Goal: Use online tool/utility: Utilize a website feature to perform a specific function

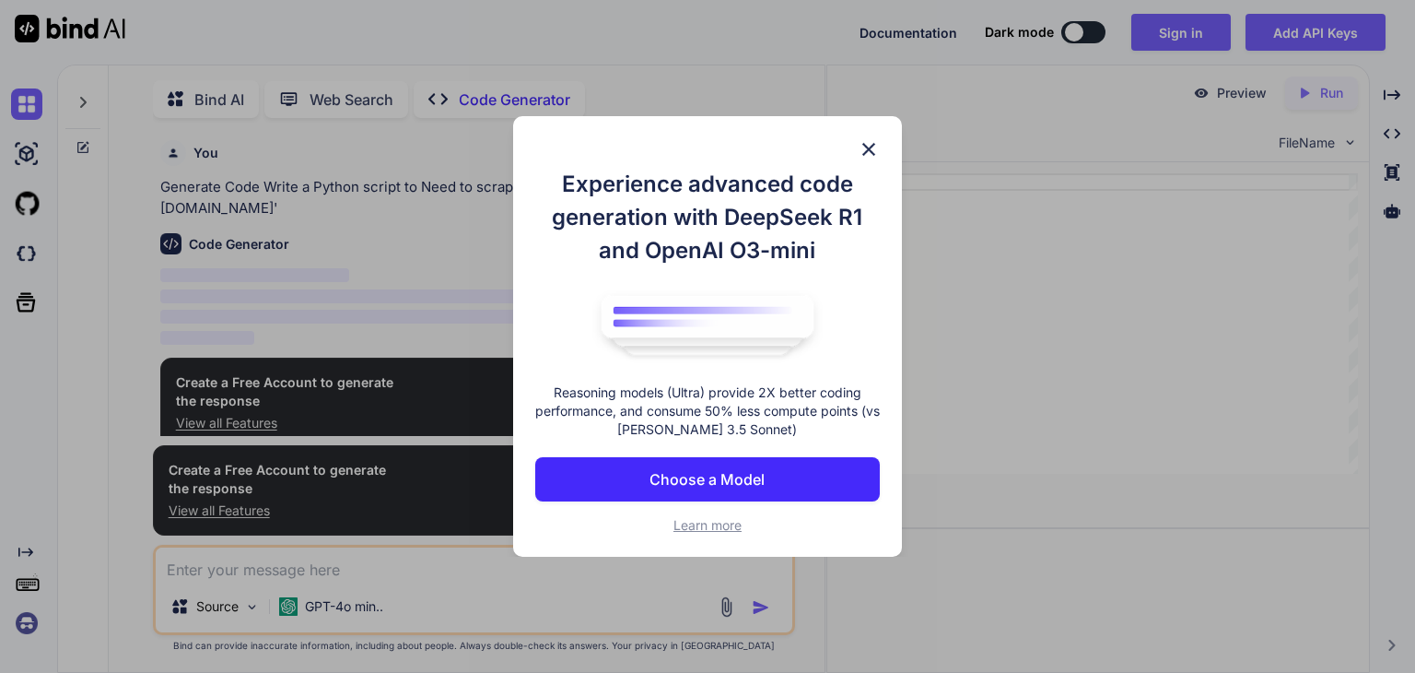
scroll to position [6, 0]
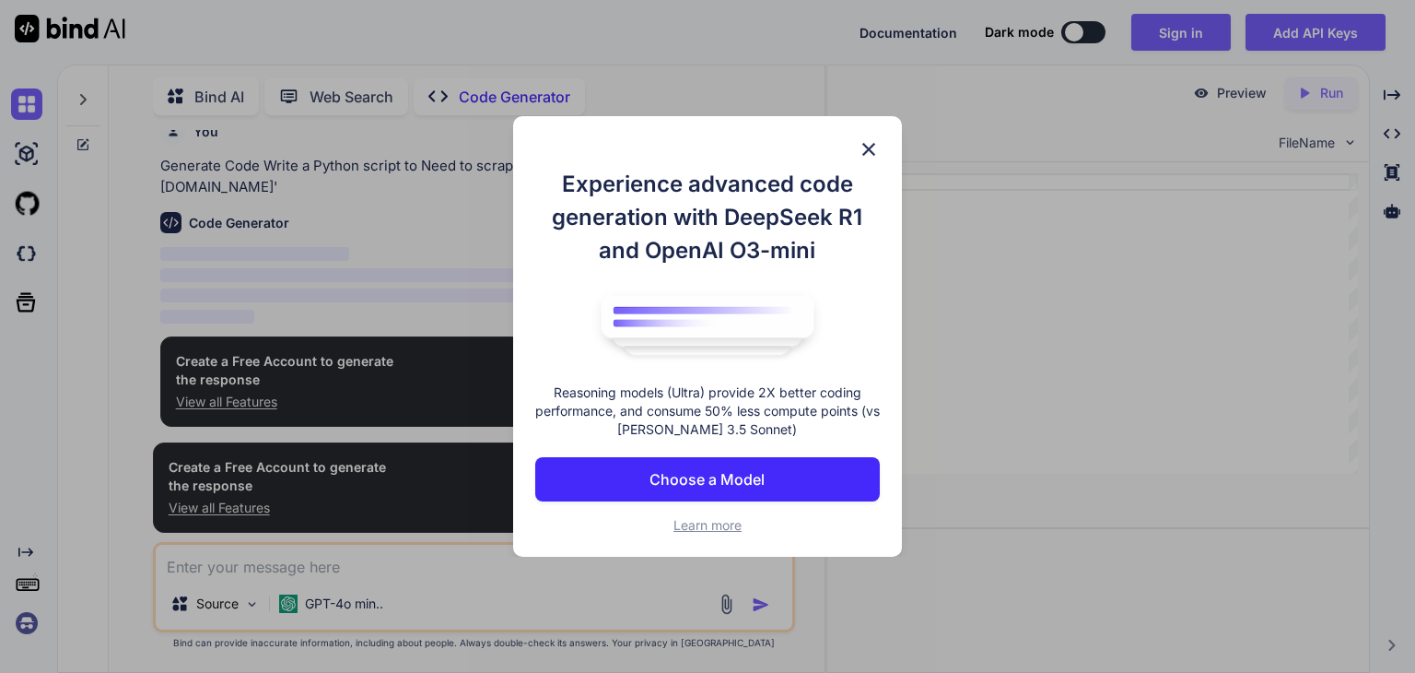
click at [860, 139] on img at bounding box center [869, 149] width 22 height 22
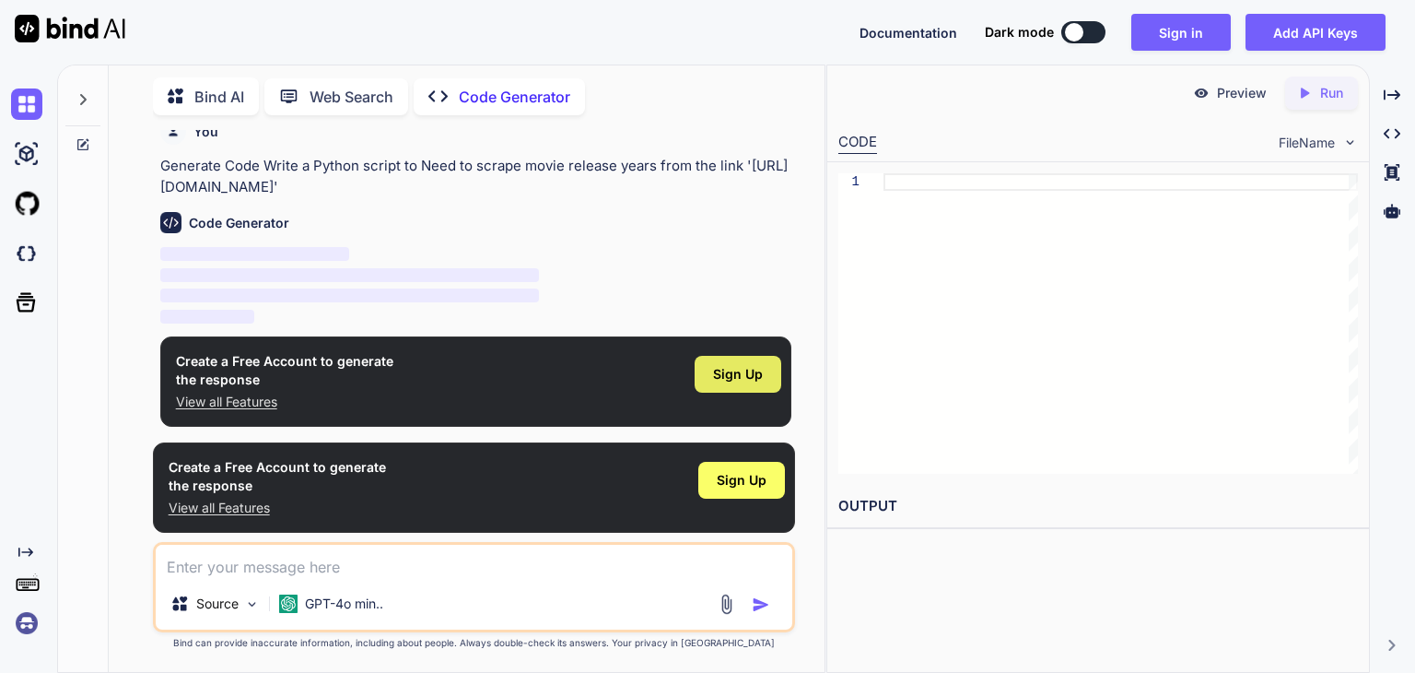
click at [730, 374] on span "Sign Up" at bounding box center [738, 374] width 50 height 18
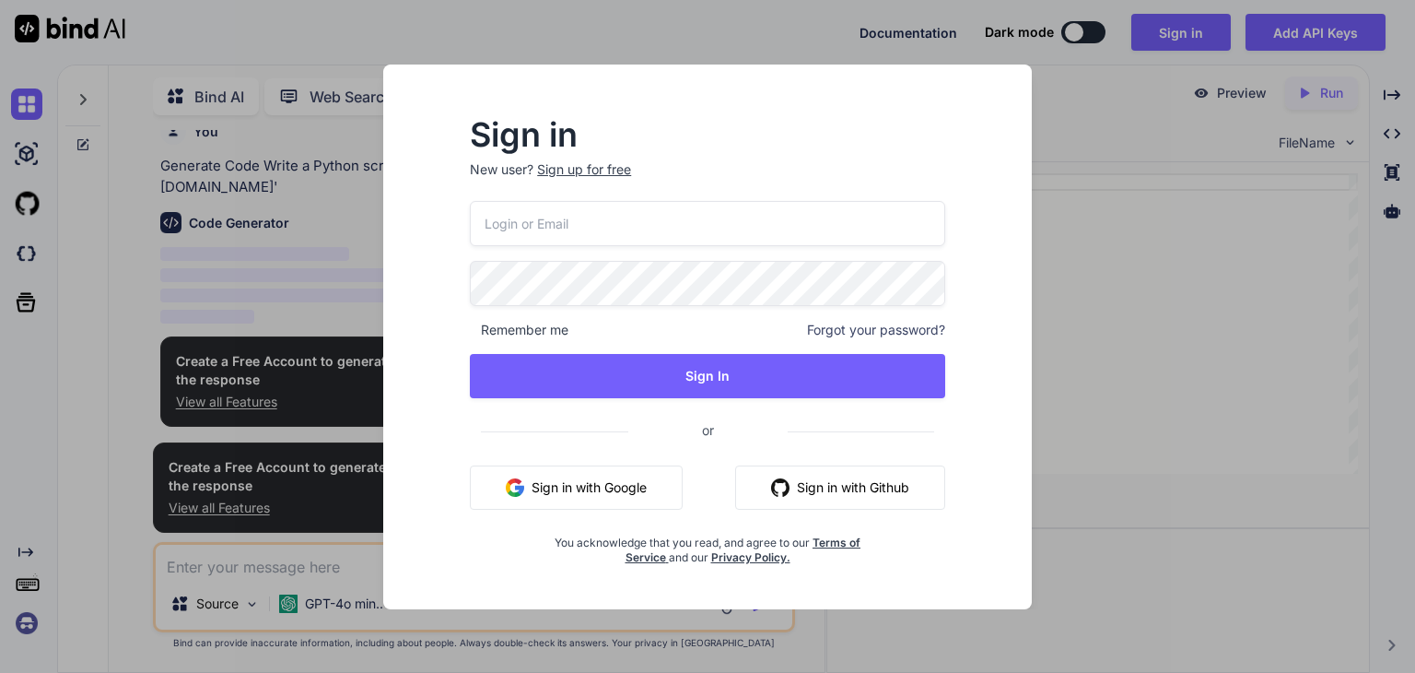
click at [582, 486] on button "Sign in with Google" at bounding box center [576, 487] width 213 height 44
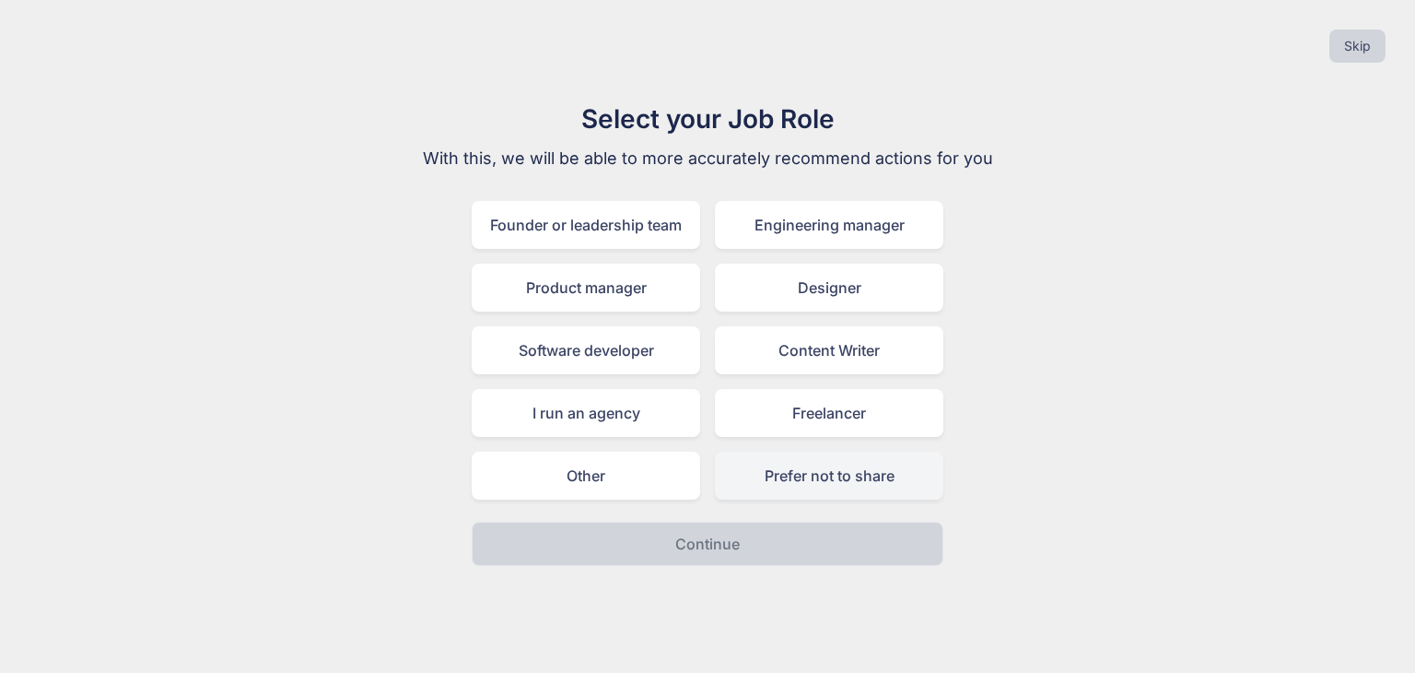
click at [795, 478] on div "Prefer not to share" at bounding box center [829, 476] width 229 height 48
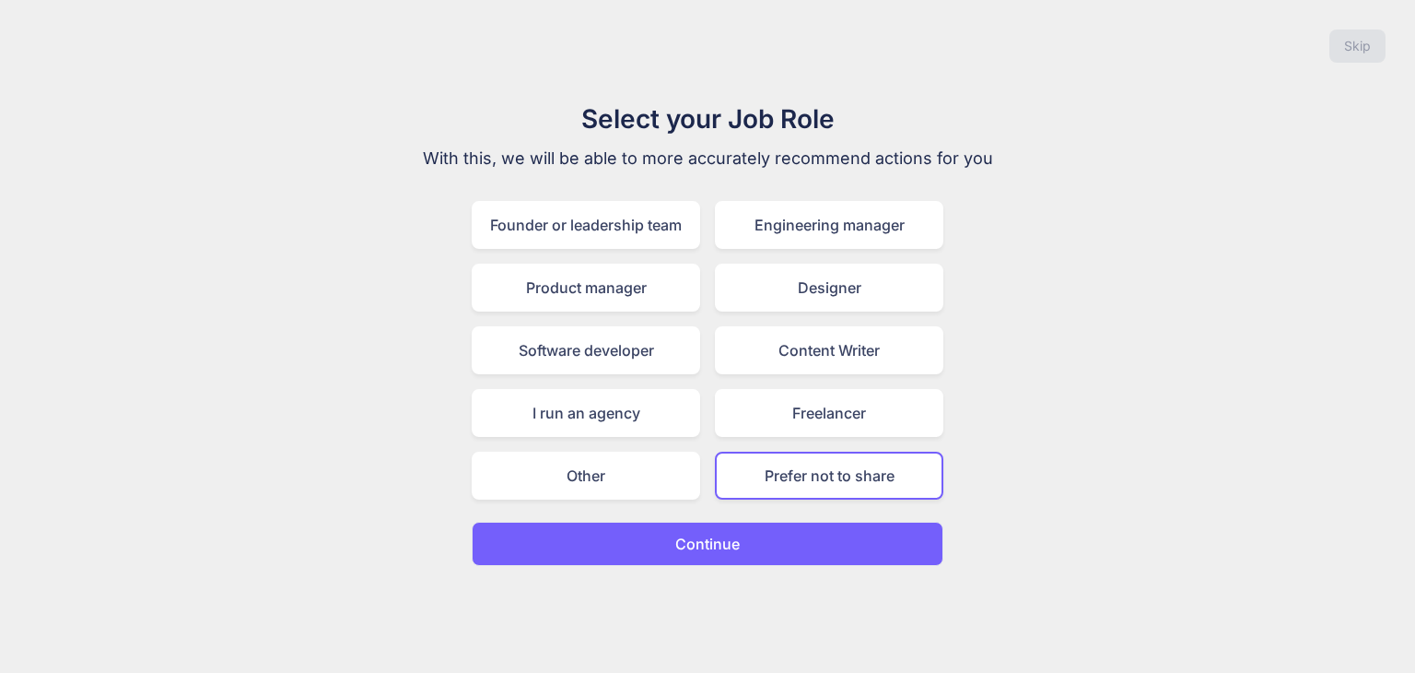
click at [739, 542] on p "Continue" at bounding box center [707, 544] width 65 height 22
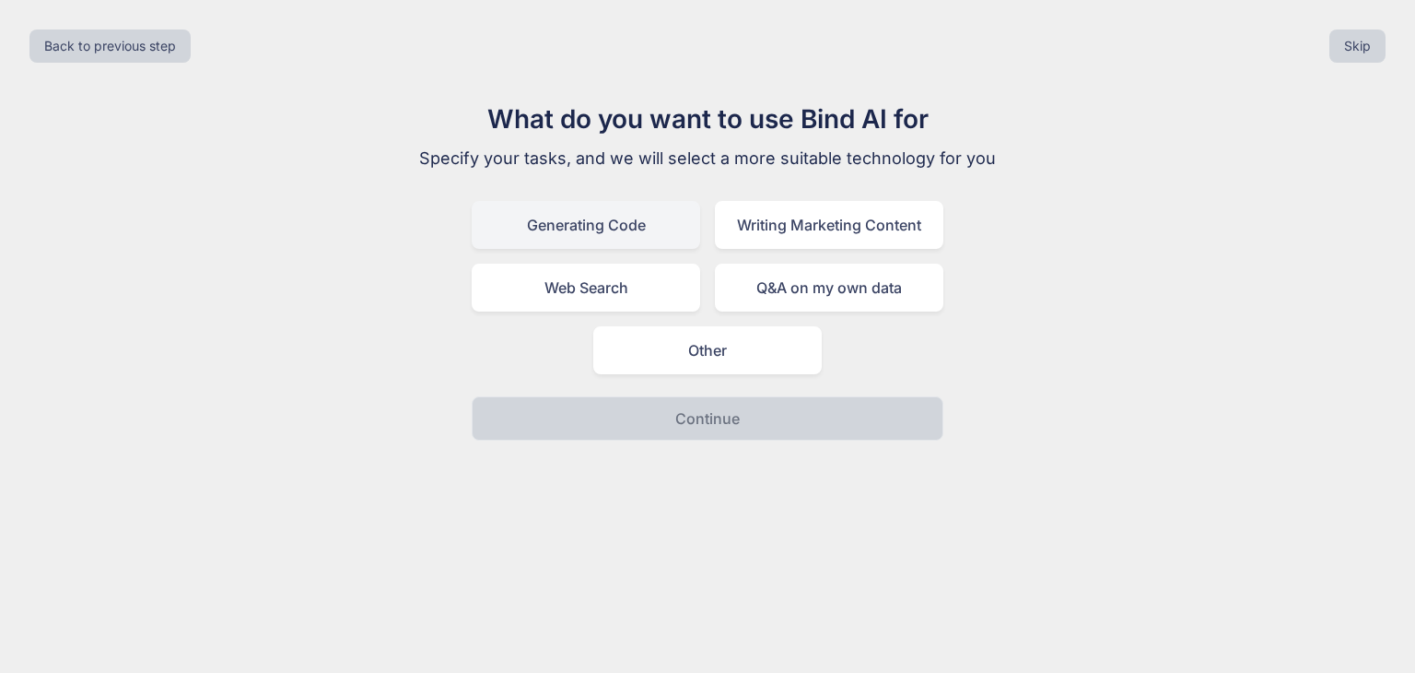
click at [608, 238] on div "Generating Code" at bounding box center [586, 225] width 229 height 48
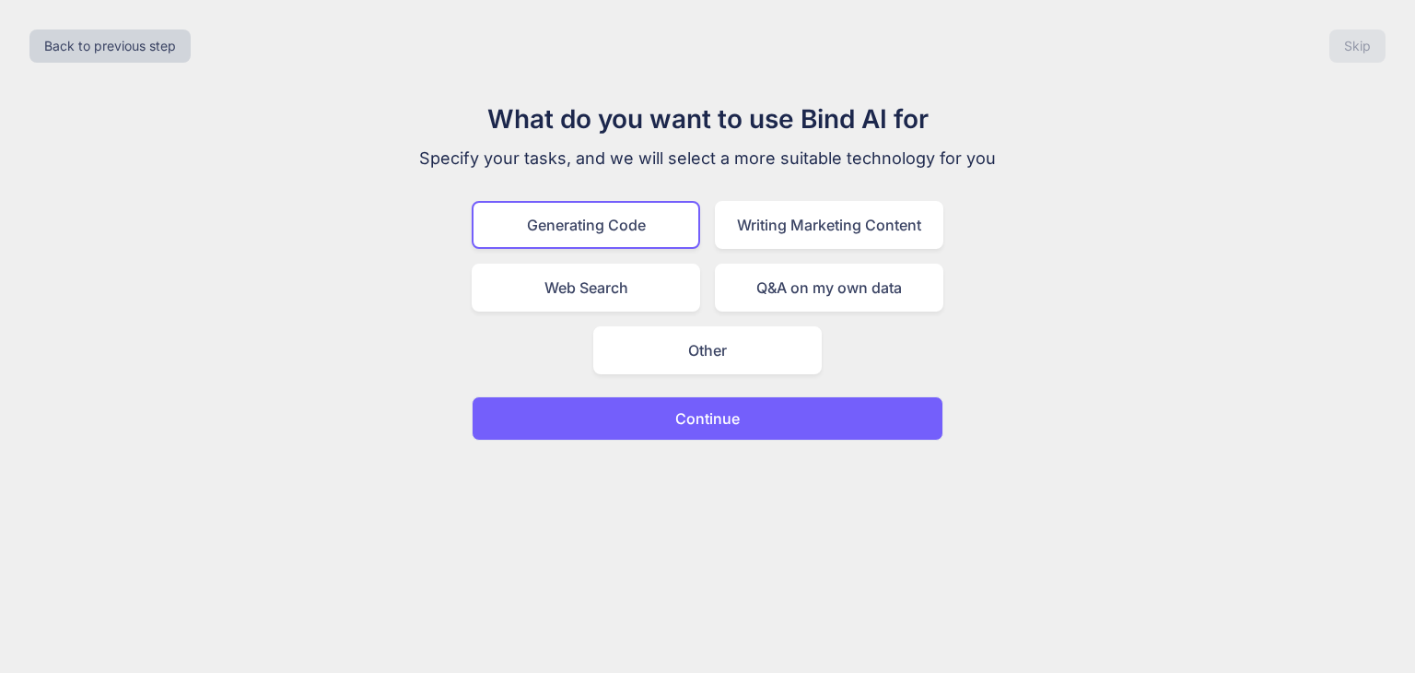
click at [692, 421] on p "Continue" at bounding box center [707, 418] width 65 height 22
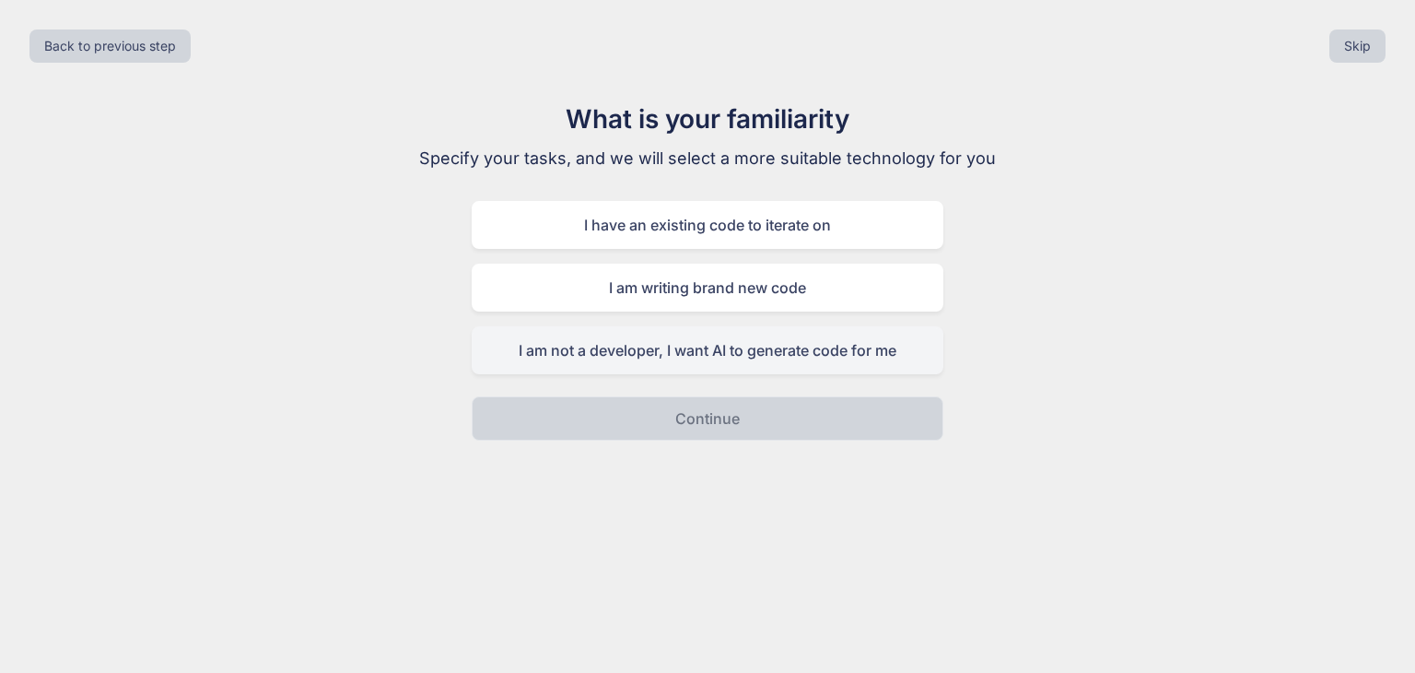
click at [663, 339] on div "I am not a developer, I want AI to generate code for me" at bounding box center [708, 350] width 472 height 48
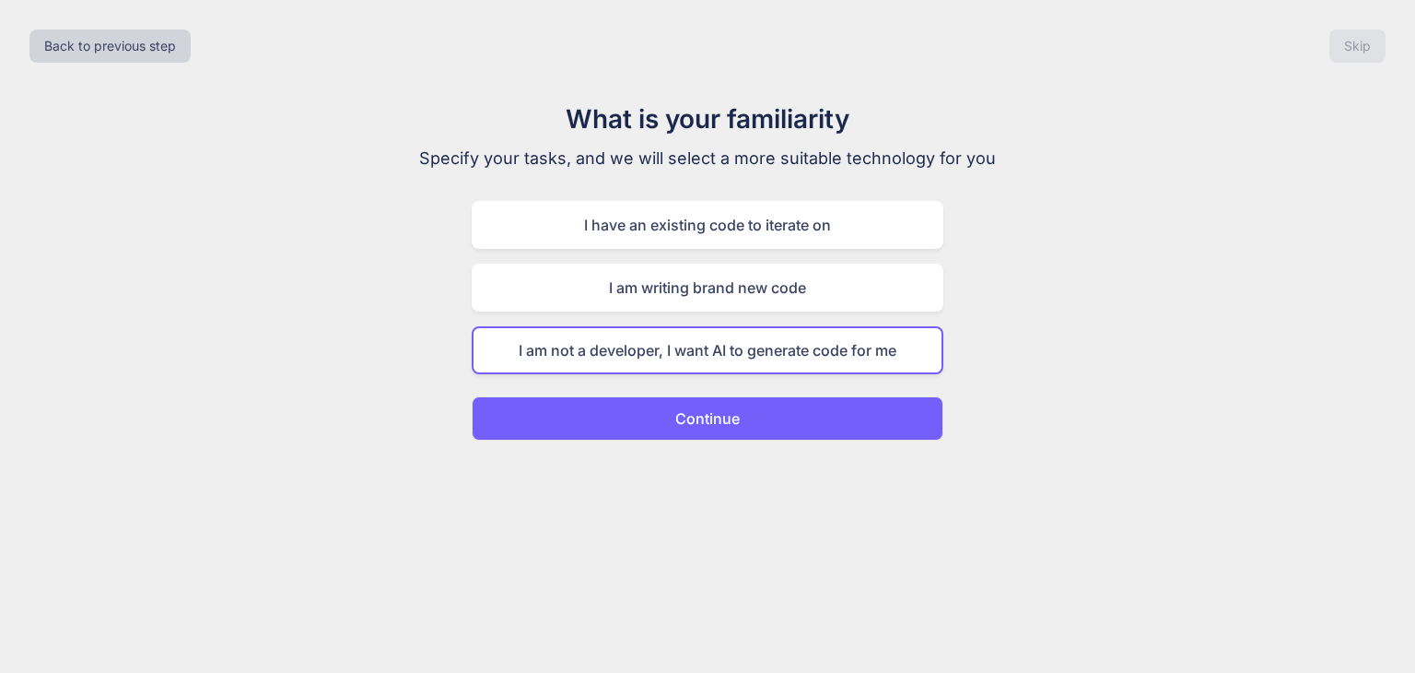
click at [686, 434] on button "Continue" at bounding box center [708, 418] width 472 height 44
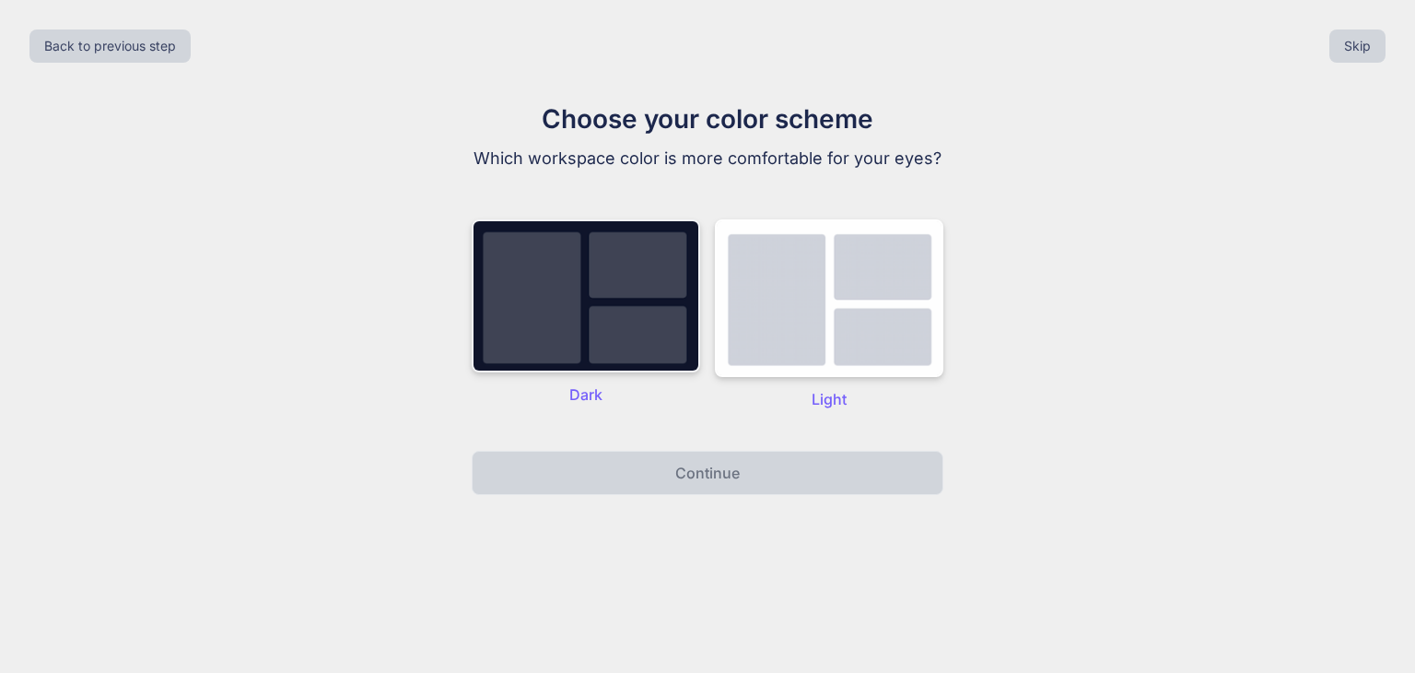
click at [663, 322] on img at bounding box center [586, 295] width 229 height 153
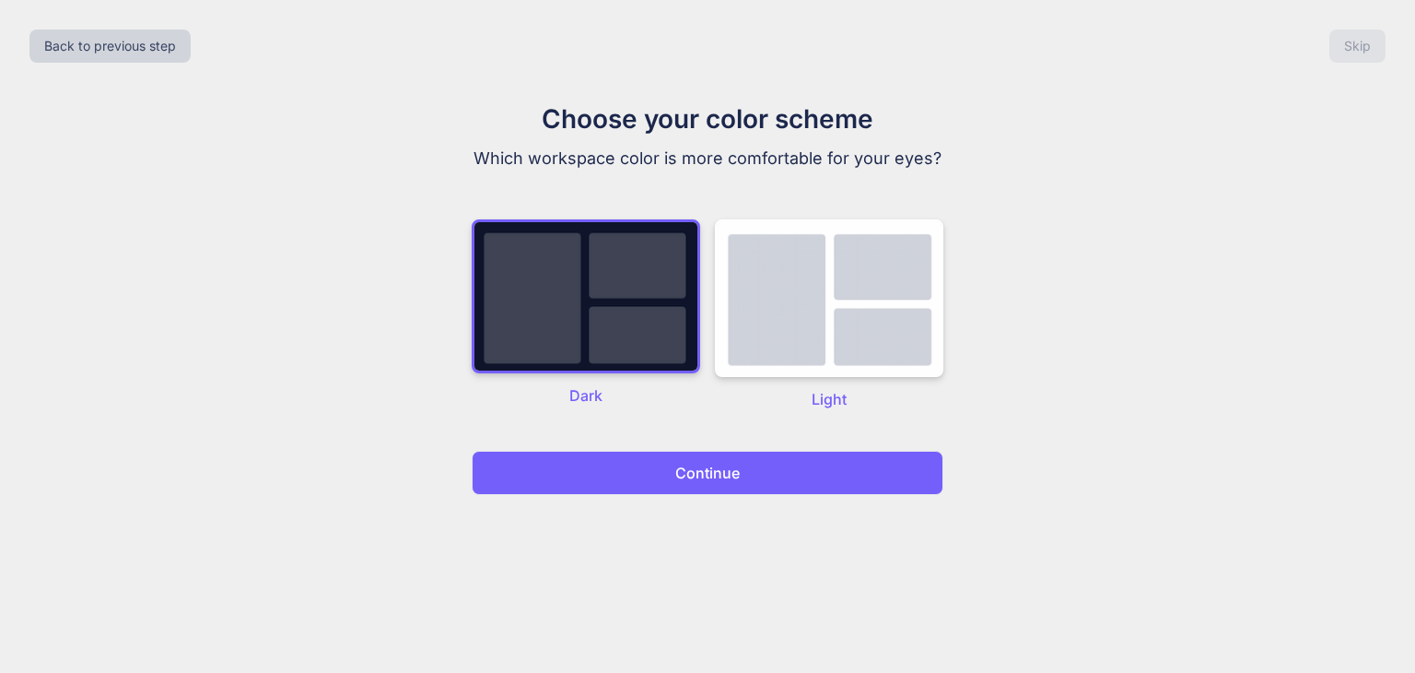
click at [726, 462] on p "Continue" at bounding box center [707, 473] width 65 height 22
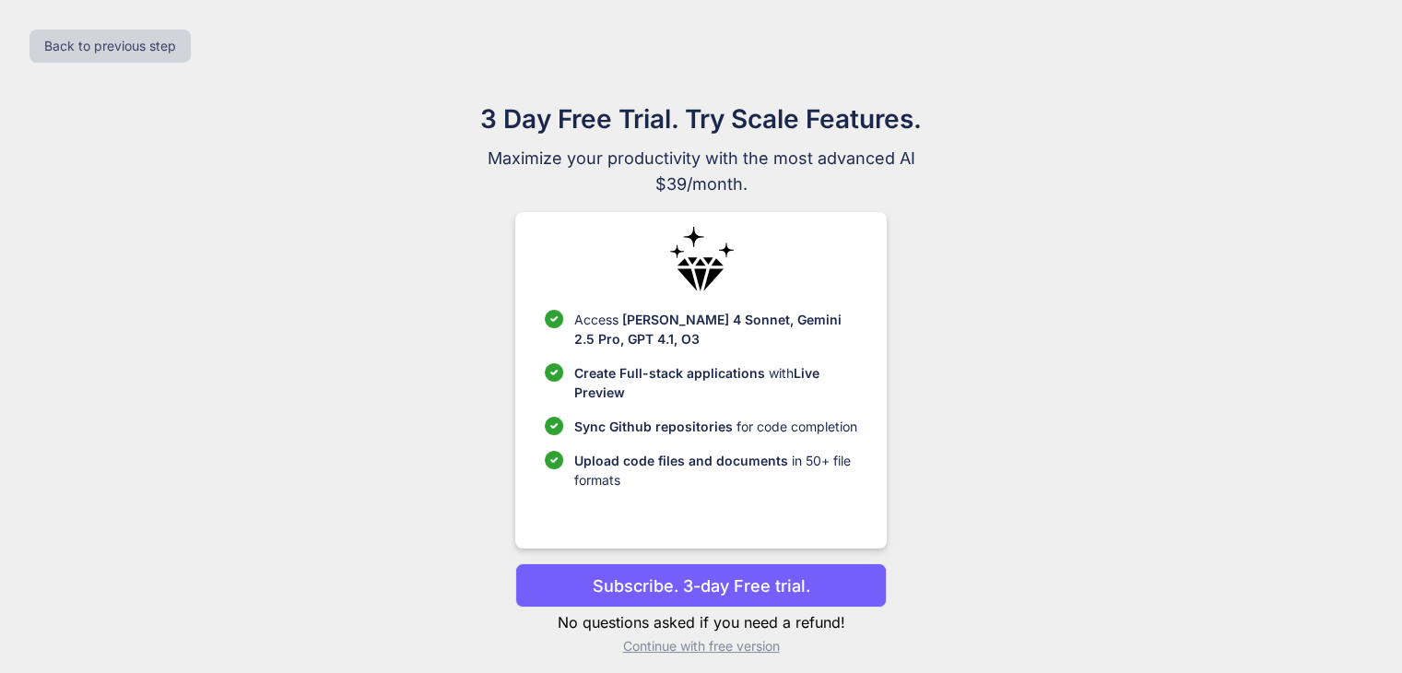
scroll to position [12, 0]
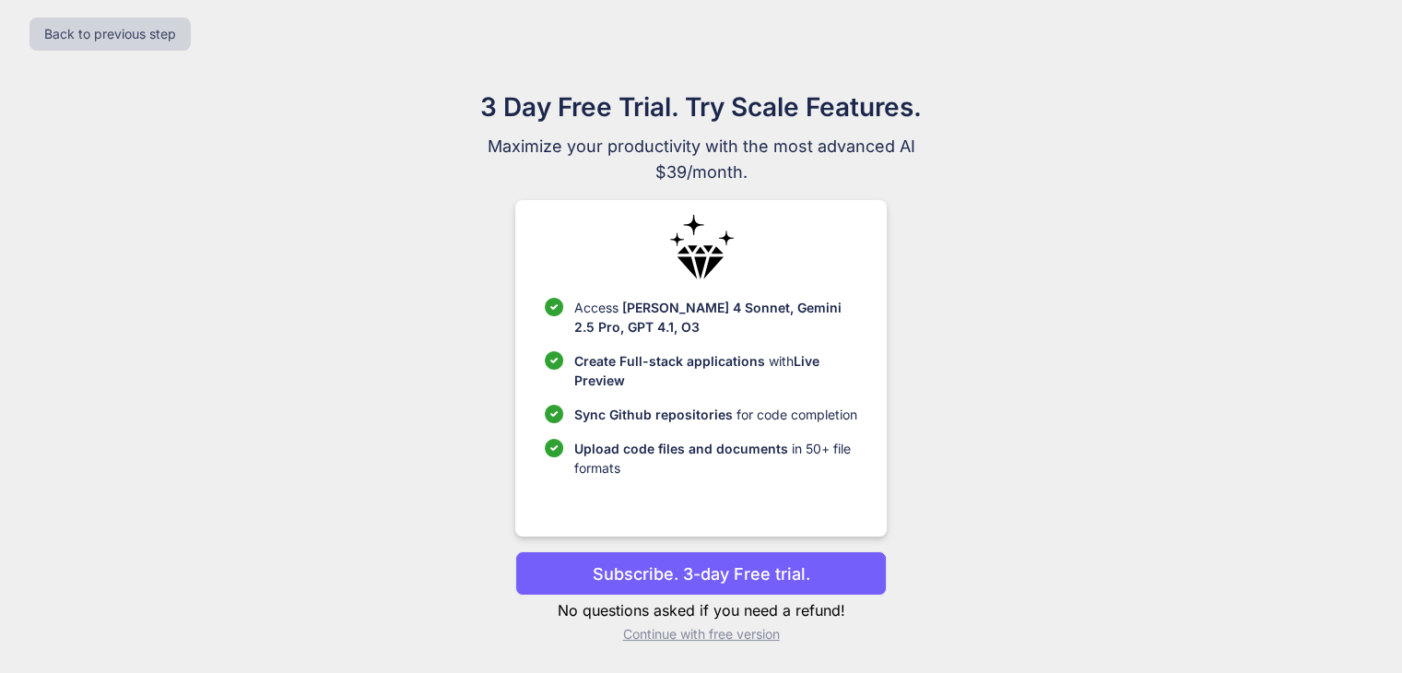
click at [735, 628] on p "Continue with free version" at bounding box center [700, 634] width 371 height 18
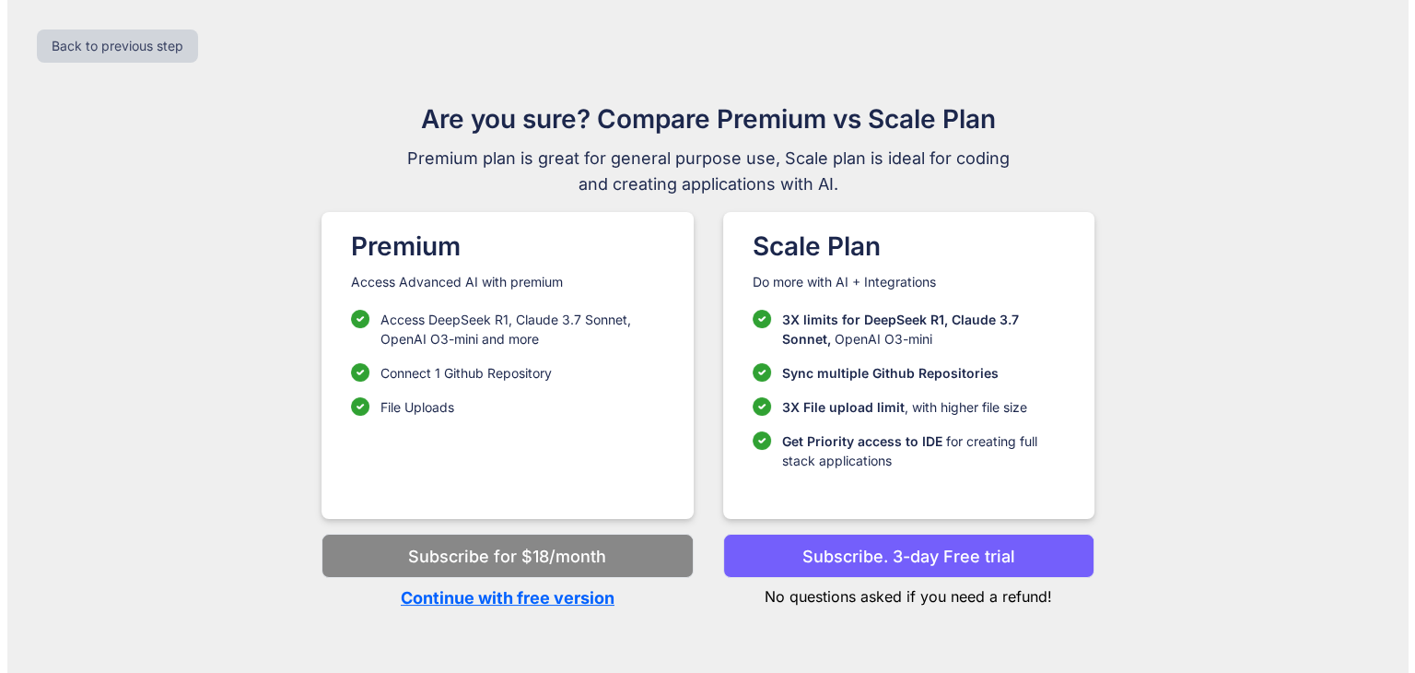
scroll to position [0, 0]
click at [572, 603] on p "Continue with free version" at bounding box center [507, 597] width 371 height 25
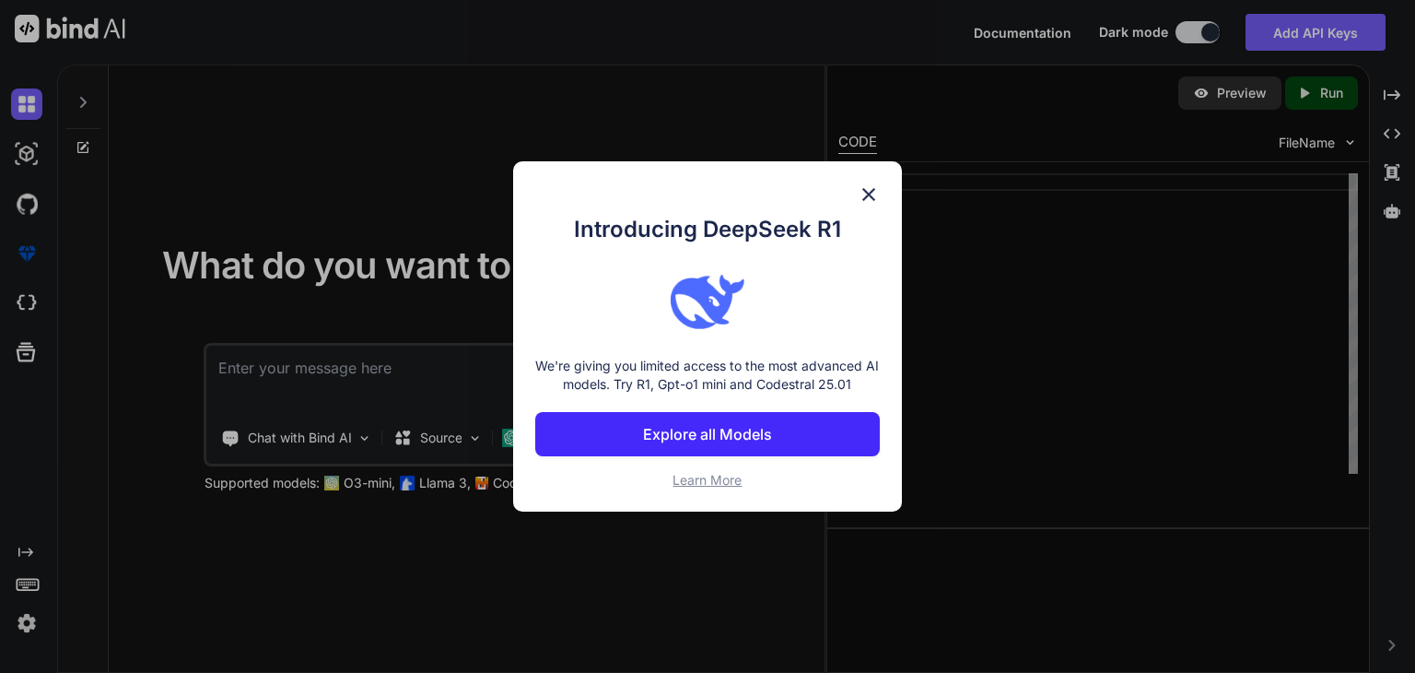
click at [862, 197] on img at bounding box center [869, 194] width 22 height 22
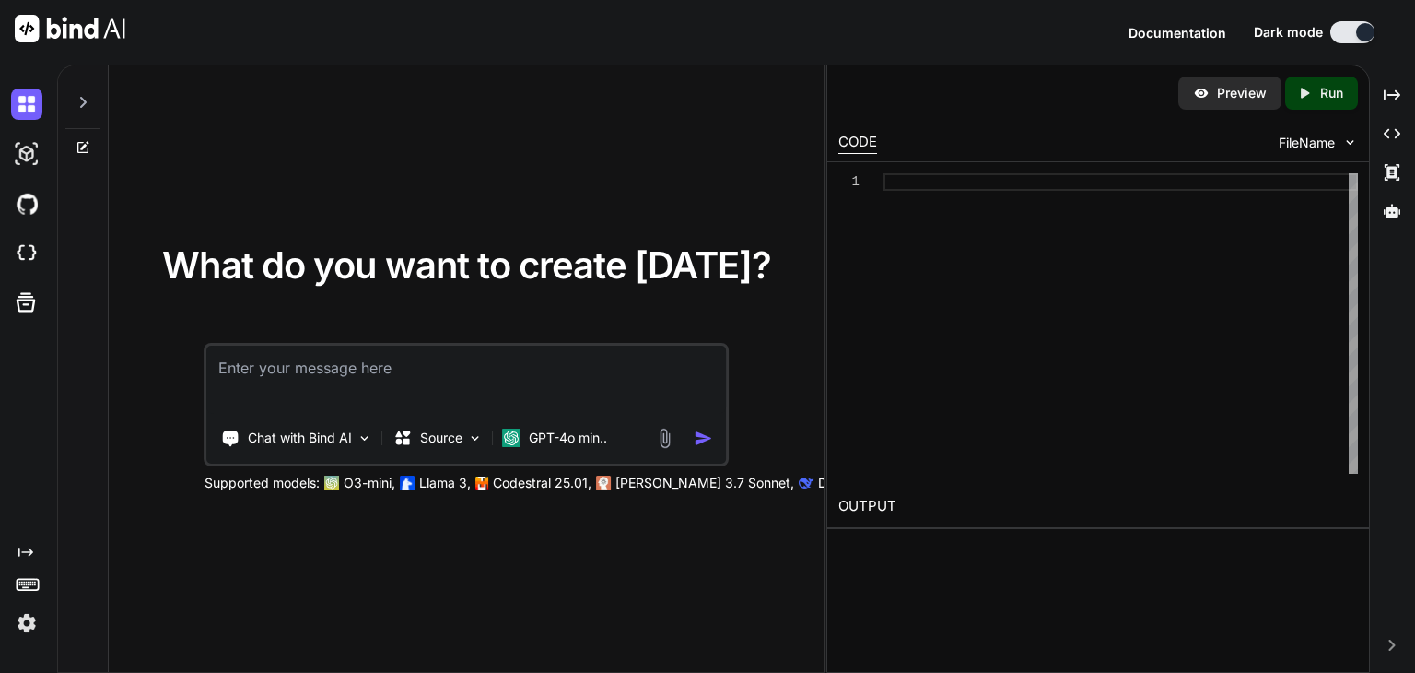
click at [446, 370] on textarea at bounding box center [466, 380] width 519 height 68
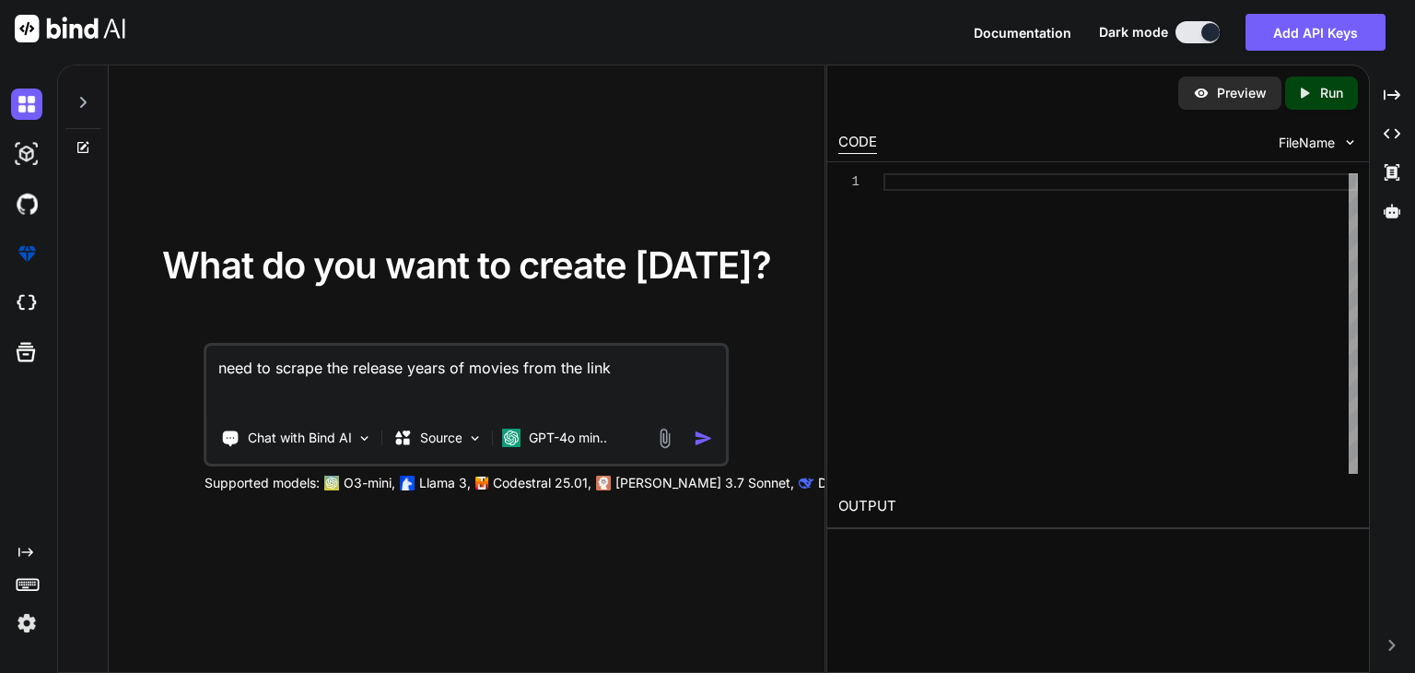
paste textarea "'[URL][DOMAIN_NAME]'"
type textarea "need to scrape the release years of movies from the link '[URL][DOMAIN_NAME]'"
click at [708, 432] on img "button" at bounding box center [703, 437] width 19 height 19
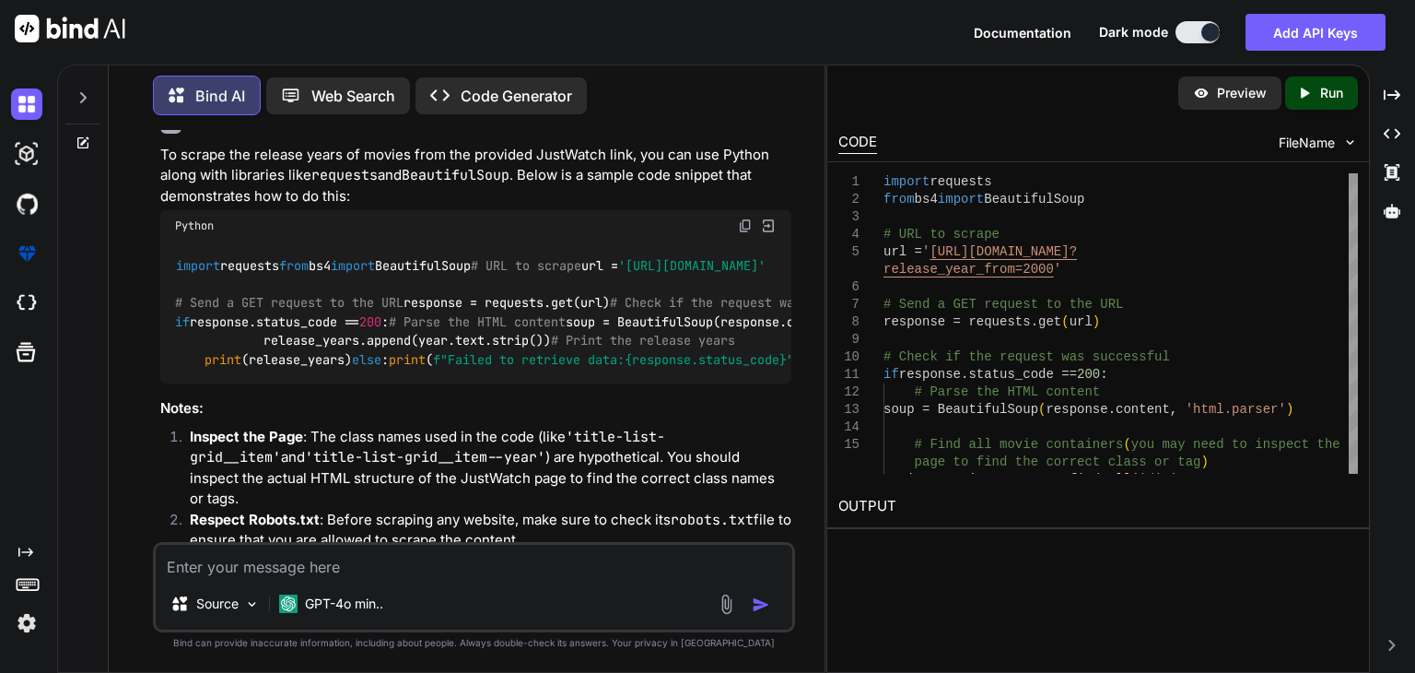
scroll to position [95, 0]
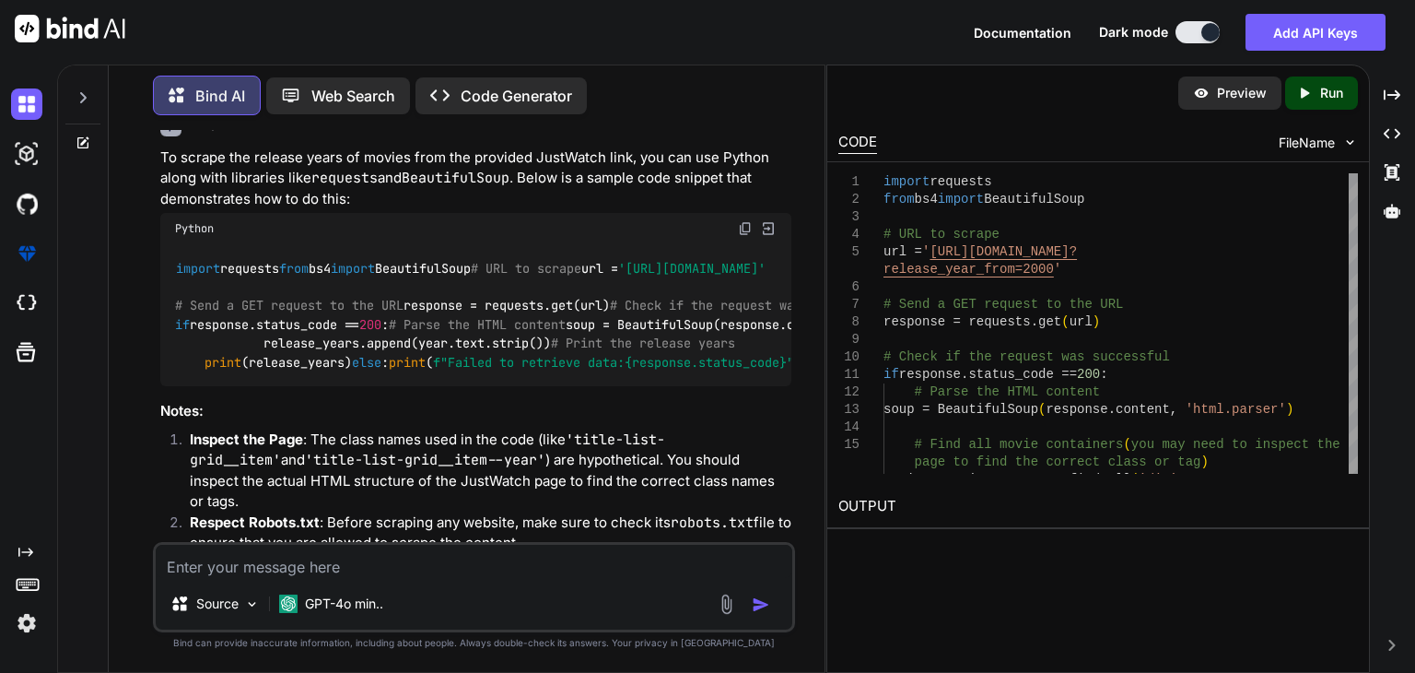
click at [741, 236] on img at bounding box center [745, 228] width 15 height 15
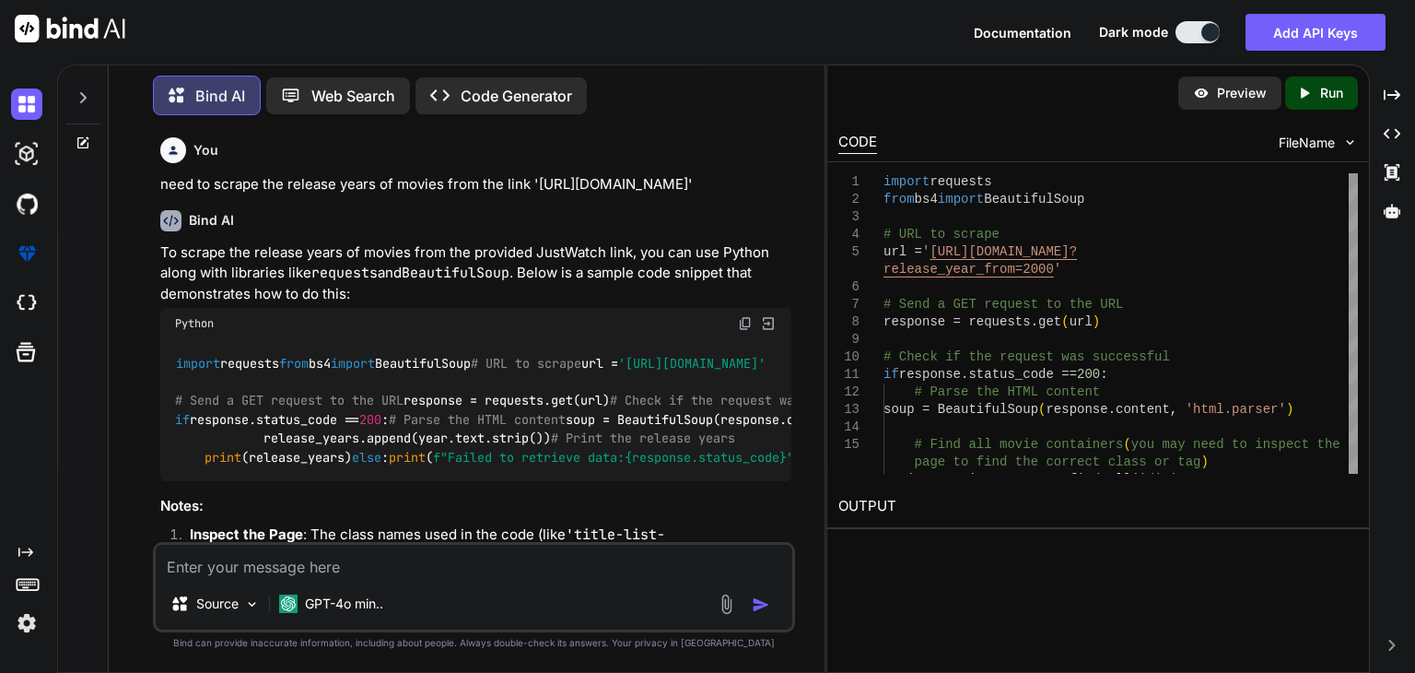
scroll to position [0, 0]
click at [346, 559] on textarea at bounding box center [474, 561] width 637 height 33
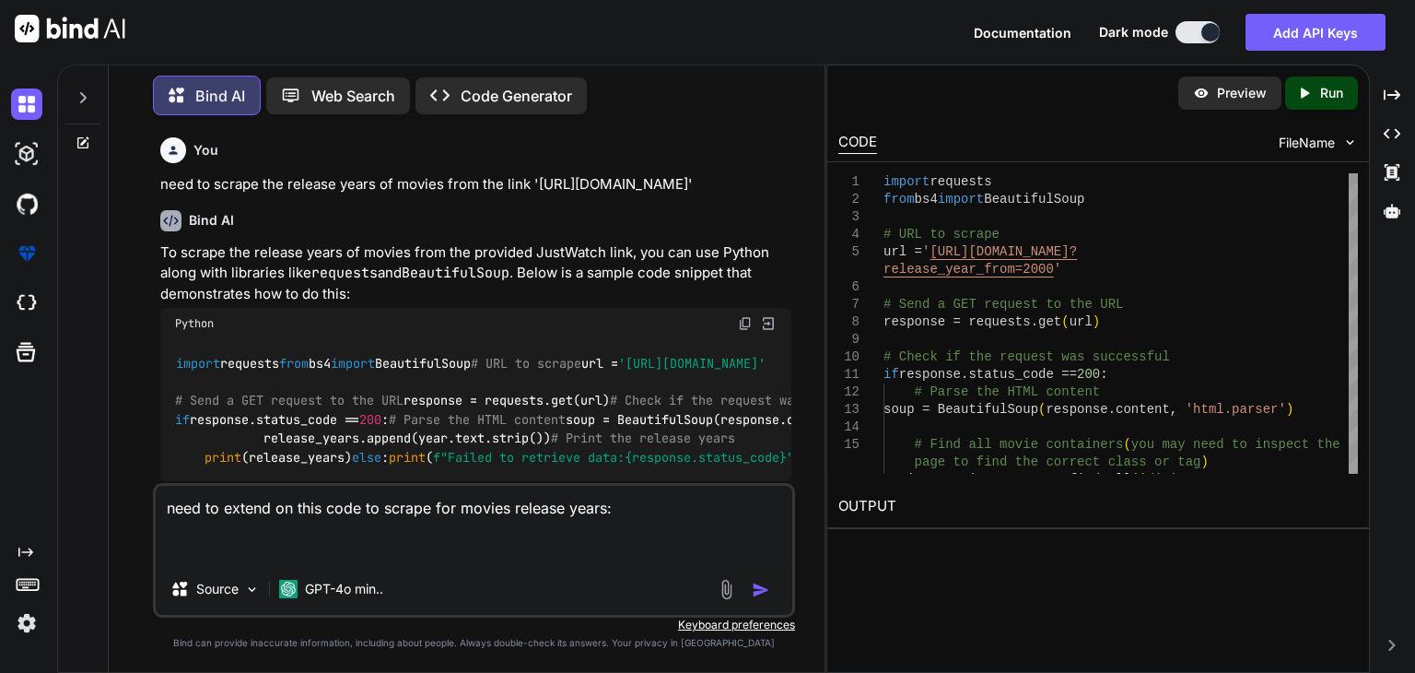
paste textarea "def fetch_movie_urls(url): headers = { 'User-Agent': 'Mozilla/5.0 (Windows NT 1…"
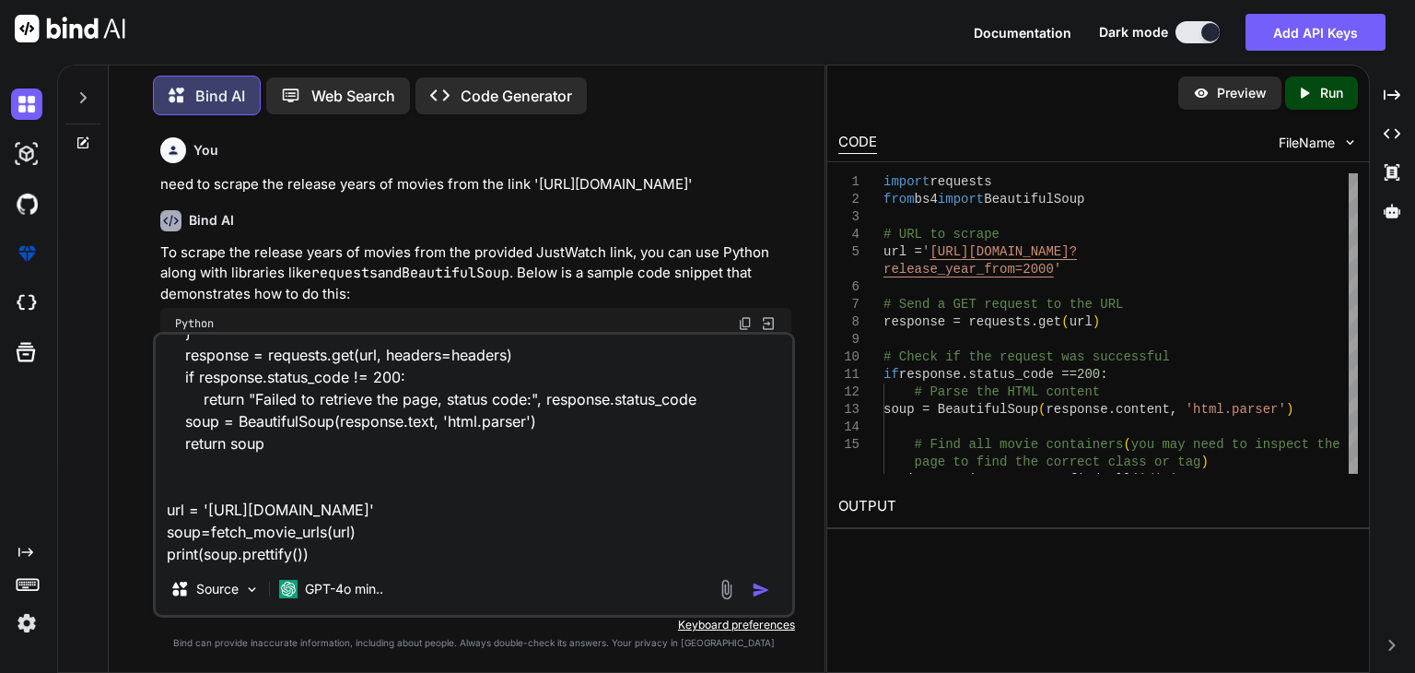
type textarea "need to extend on this code to scrape for movies release years: def fetch_movie…"
click at [761, 593] on img "button" at bounding box center [761, 590] width 18 height 18
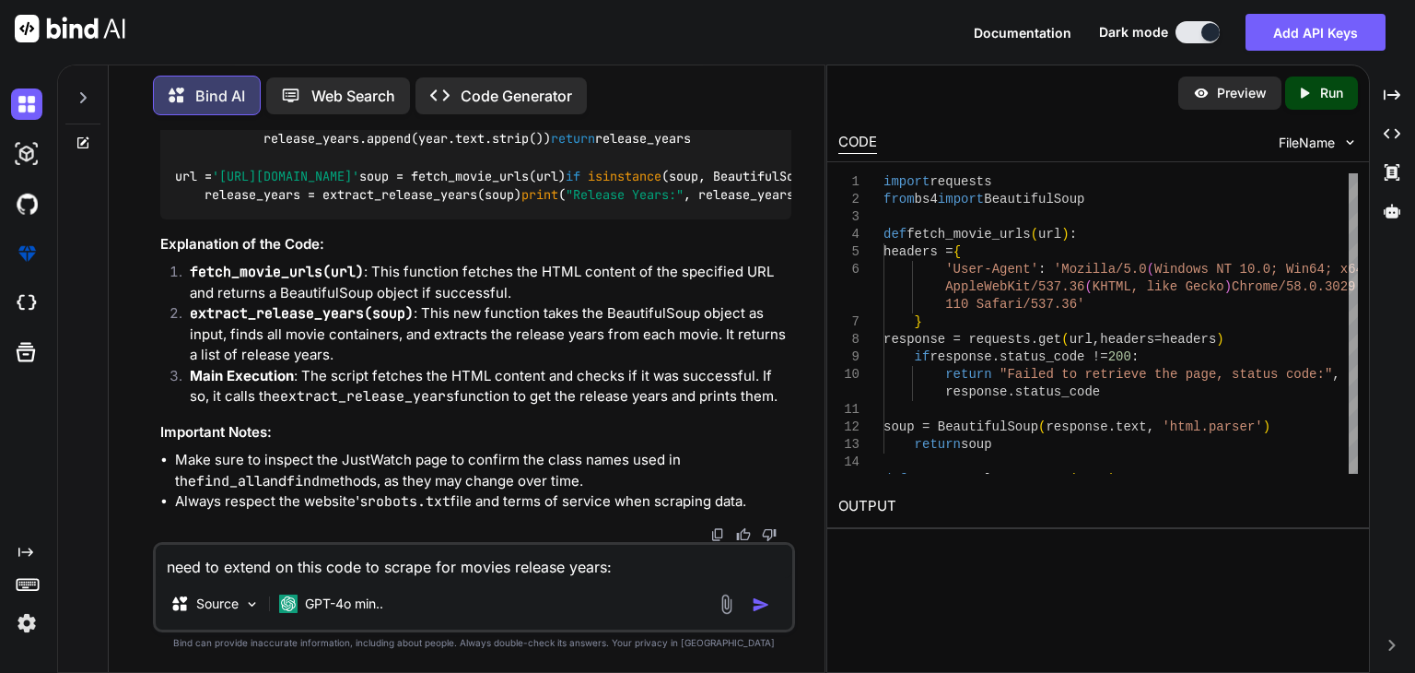
scroll to position [1472, 0]
click at [745, 12] on img at bounding box center [745, 4] width 15 height 15
